Goal: Find specific page/section: Find specific page/section

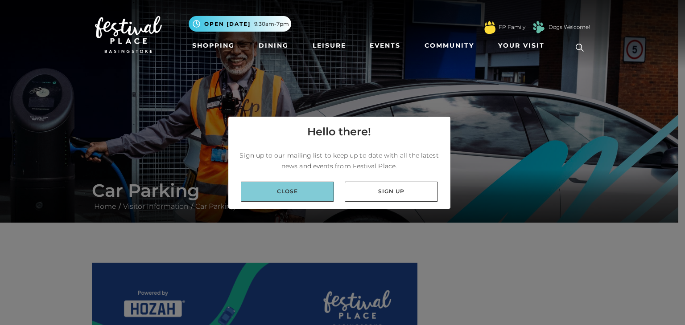
click at [305, 192] on link "Close" at bounding box center [287, 192] width 93 height 20
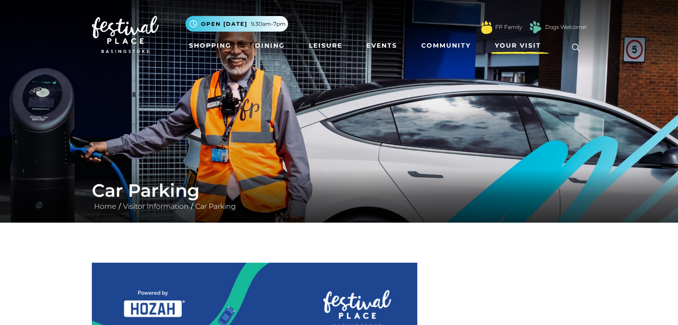
click at [539, 43] on span "Your Visit" at bounding box center [518, 45] width 46 height 9
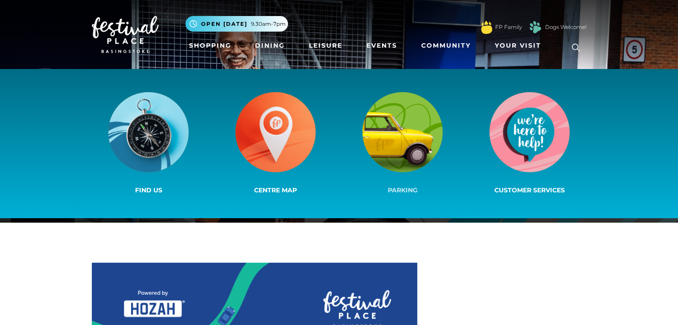
click at [404, 137] on img at bounding box center [402, 132] width 80 height 80
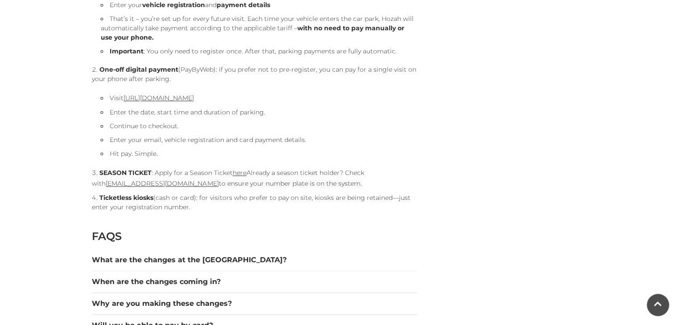
scroll to position [1040, 0]
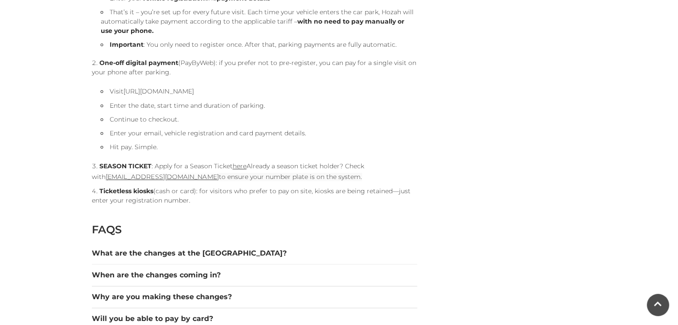
click at [160, 89] on link "[URL][DOMAIN_NAME]" at bounding box center [158, 91] width 70 height 8
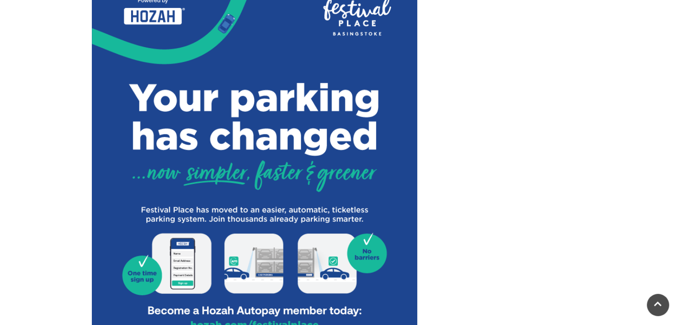
scroll to position [284, 0]
